Goal: Task Accomplishment & Management: Manage account settings

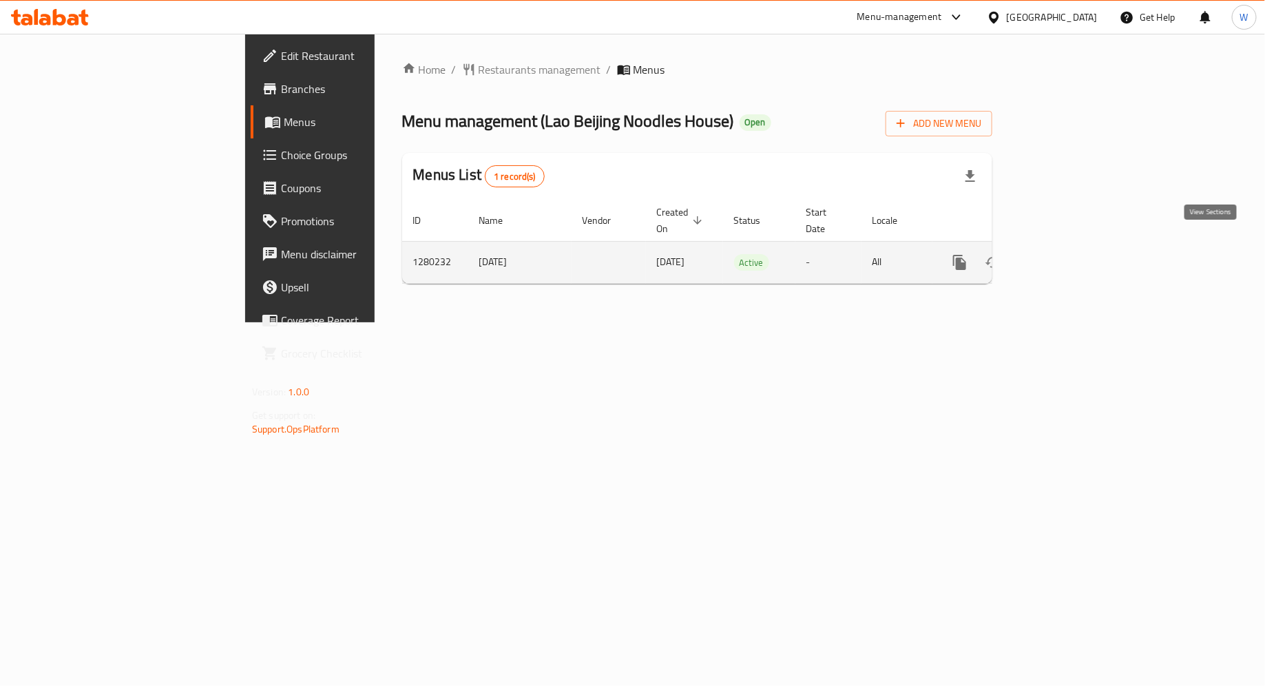
click at [1067, 254] on icon "enhanced table" at bounding box center [1059, 262] width 17 height 17
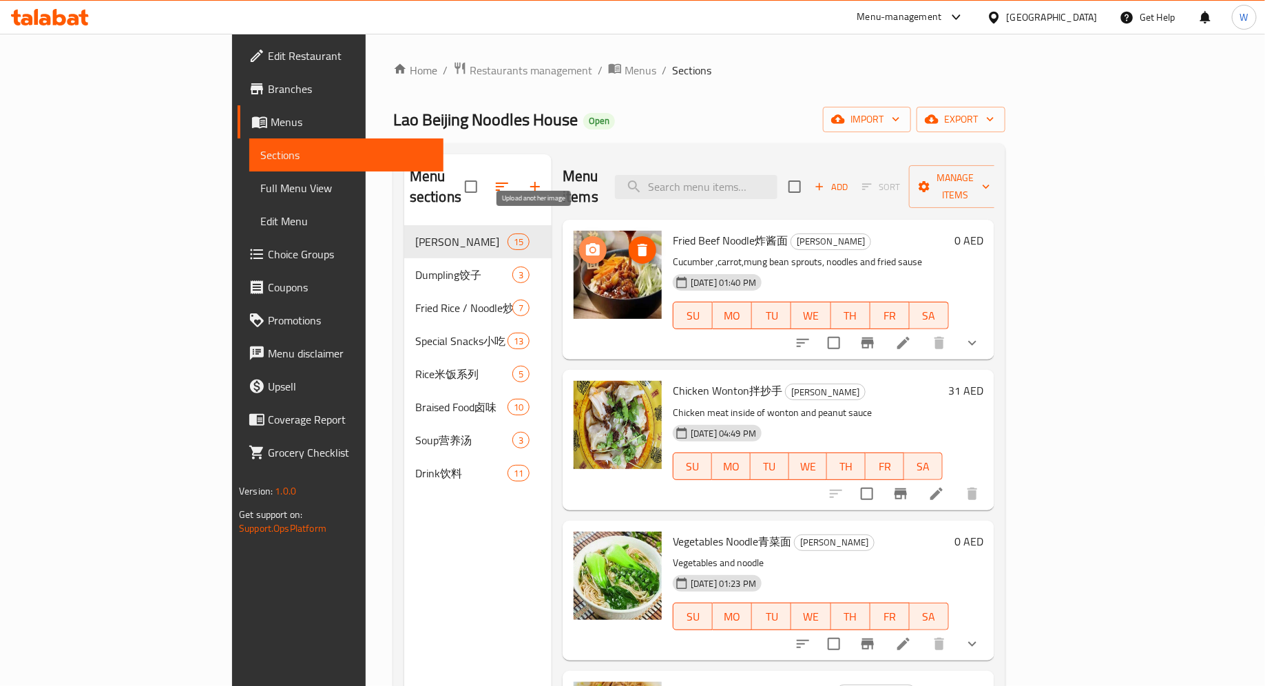
click at [586, 243] on icon "upload picture" at bounding box center [593, 249] width 14 height 12
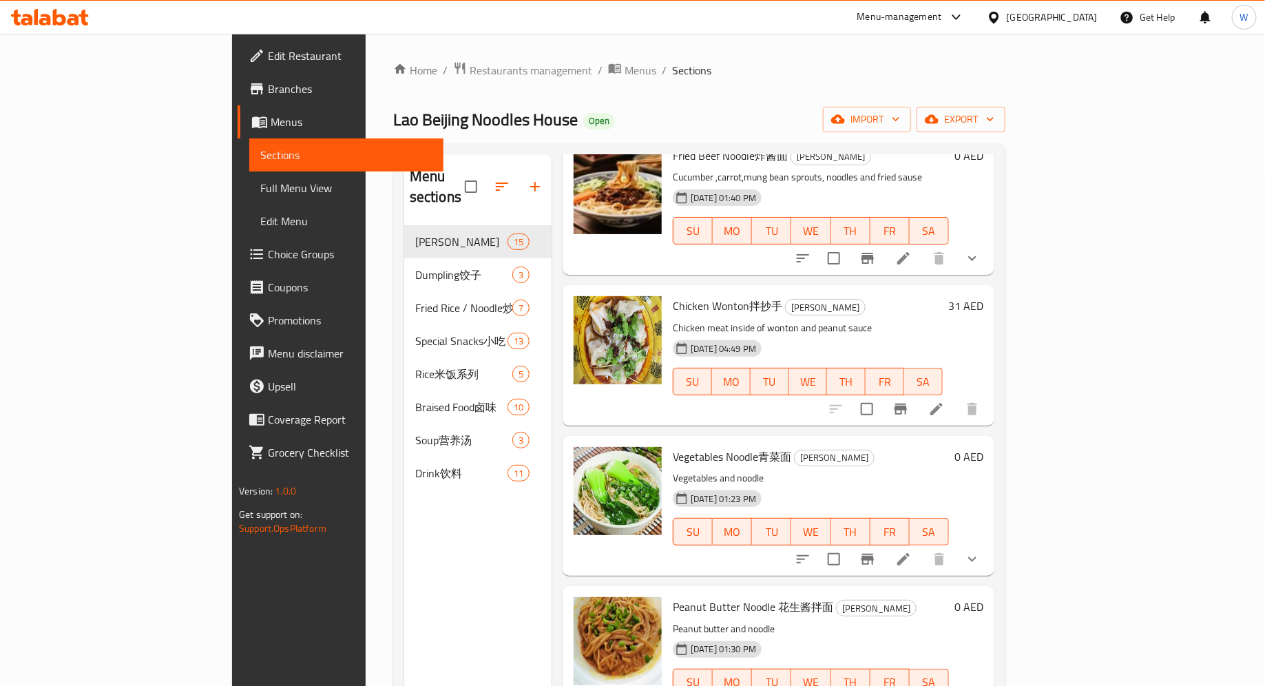
scroll to position [66, 0]
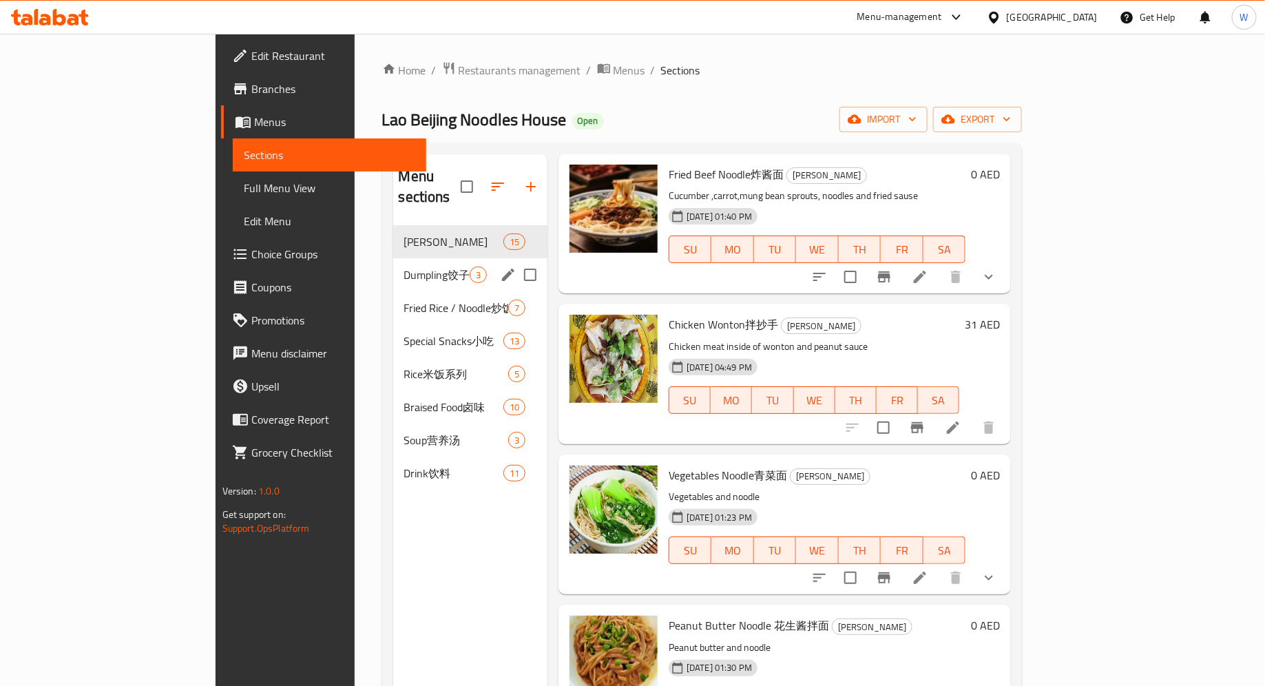
click at [404, 266] on span "Dumpling饺子" at bounding box center [436, 274] width 65 height 17
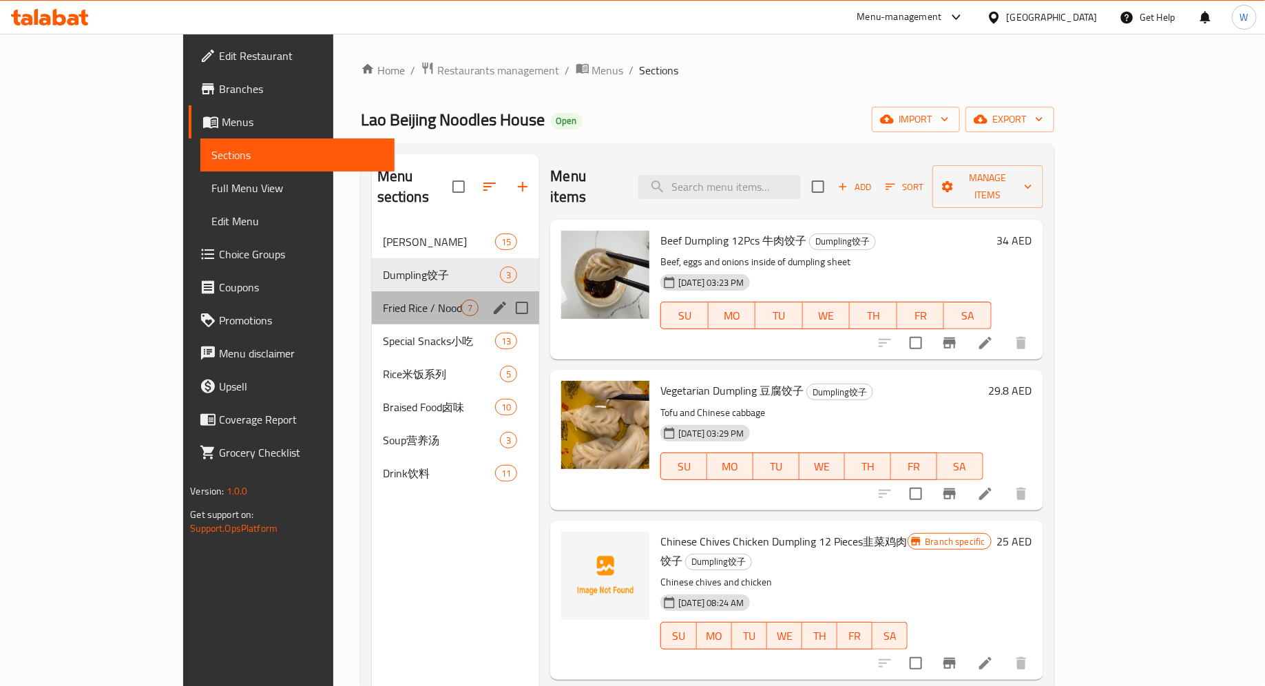
click at [372, 300] on div "Fried Rice / Noodle炒饭/面 7" at bounding box center [456, 307] width 168 height 33
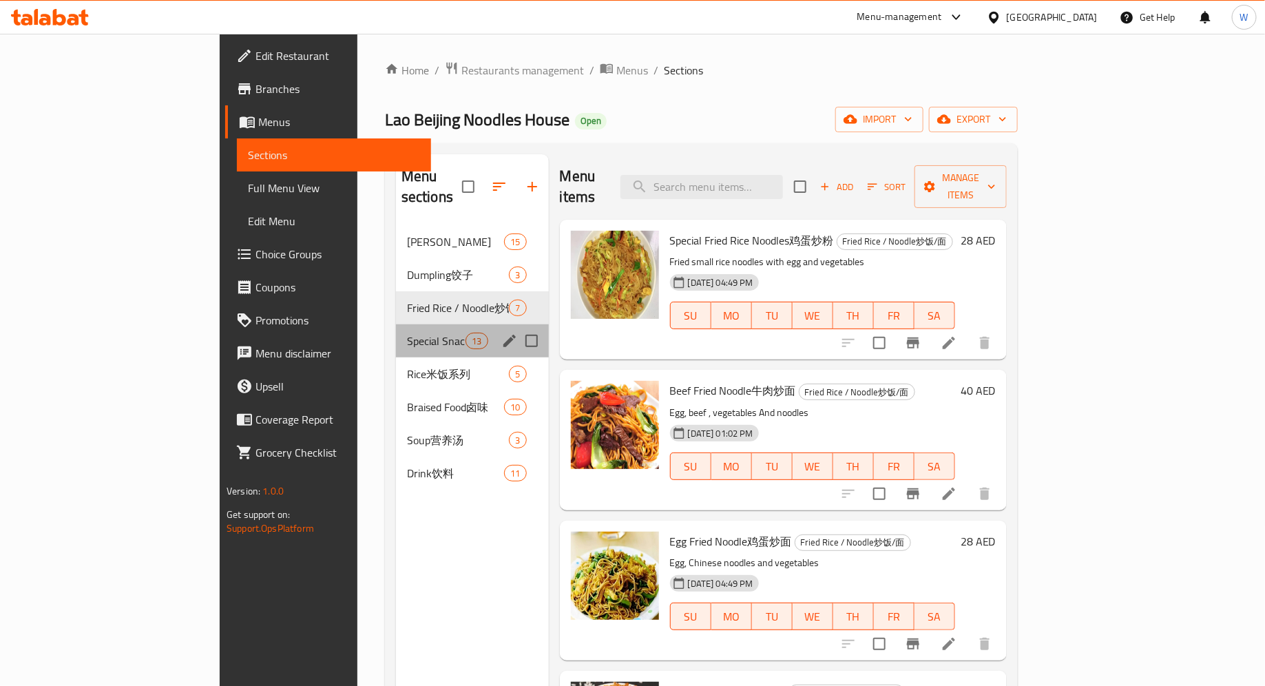
click at [396, 331] on div "Special Snacks小吃 13" at bounding box center [472, 340] width 153 height 33
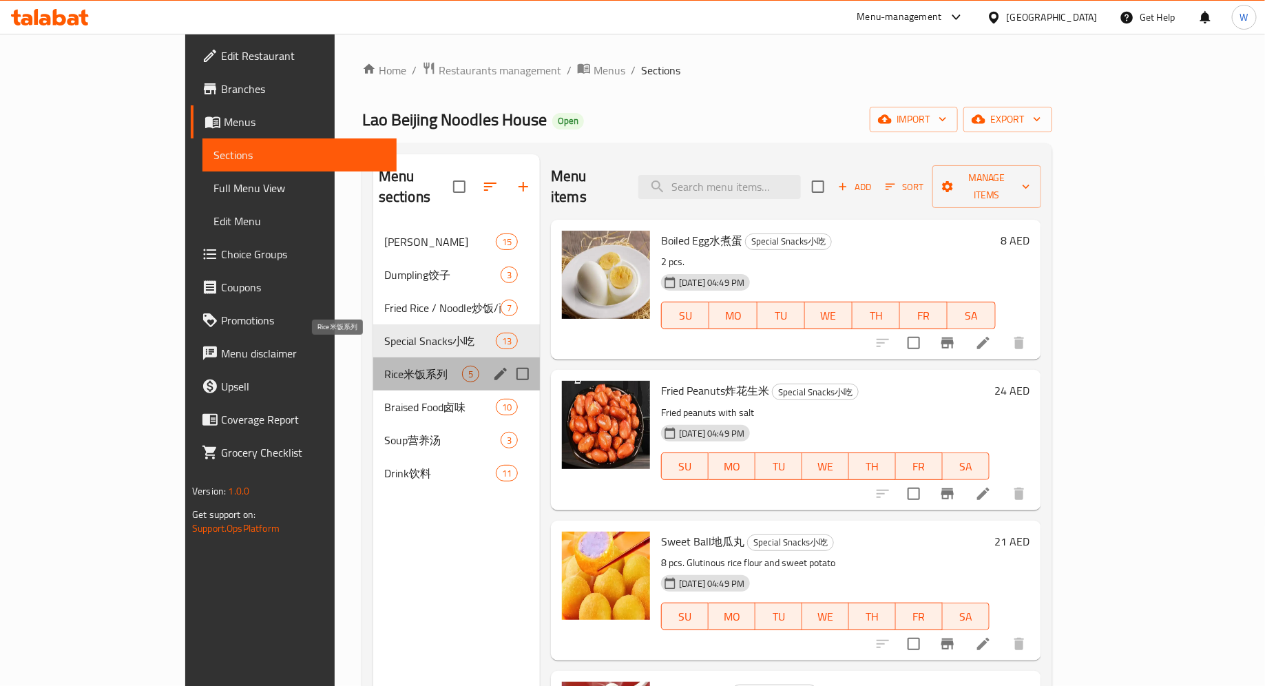
click at [384, 366] on span "Rice米饭系列" at bounding box center [423, 374] width 78 height 17
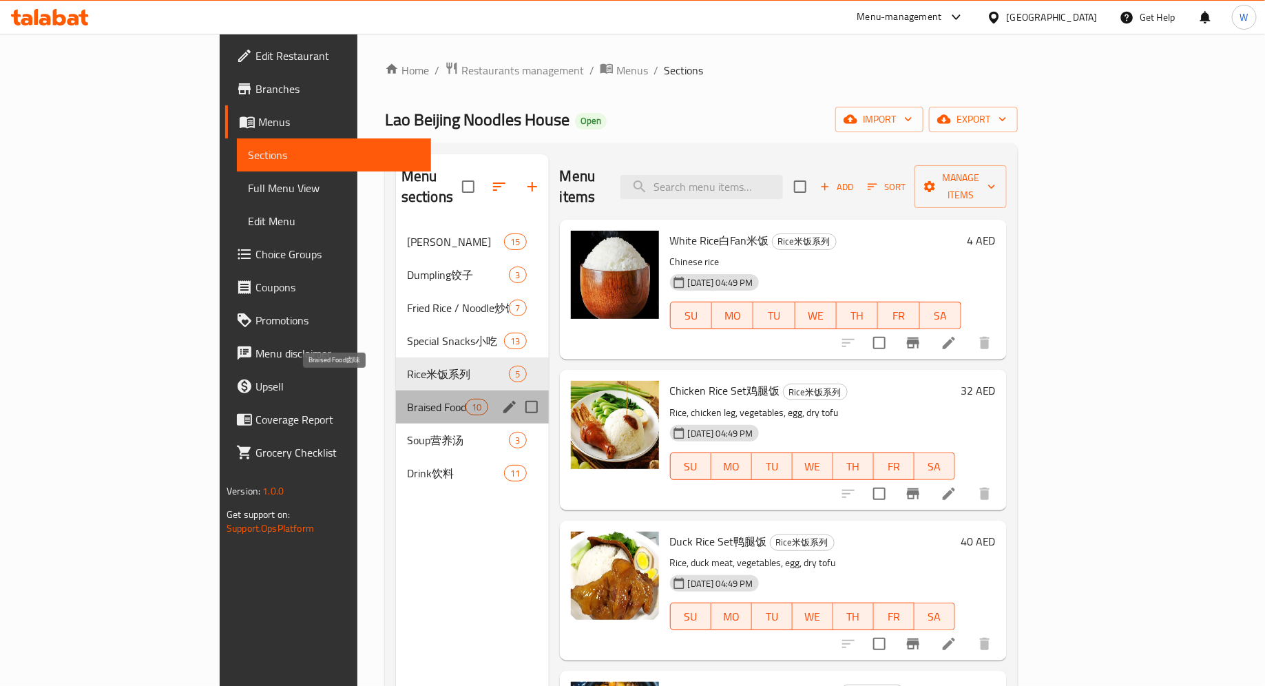
click at [407, 399] on span "Braised Food卤味" at bounding box center [436, 407] width 59 height 17
